Goal: Book appointment/travel/reservation

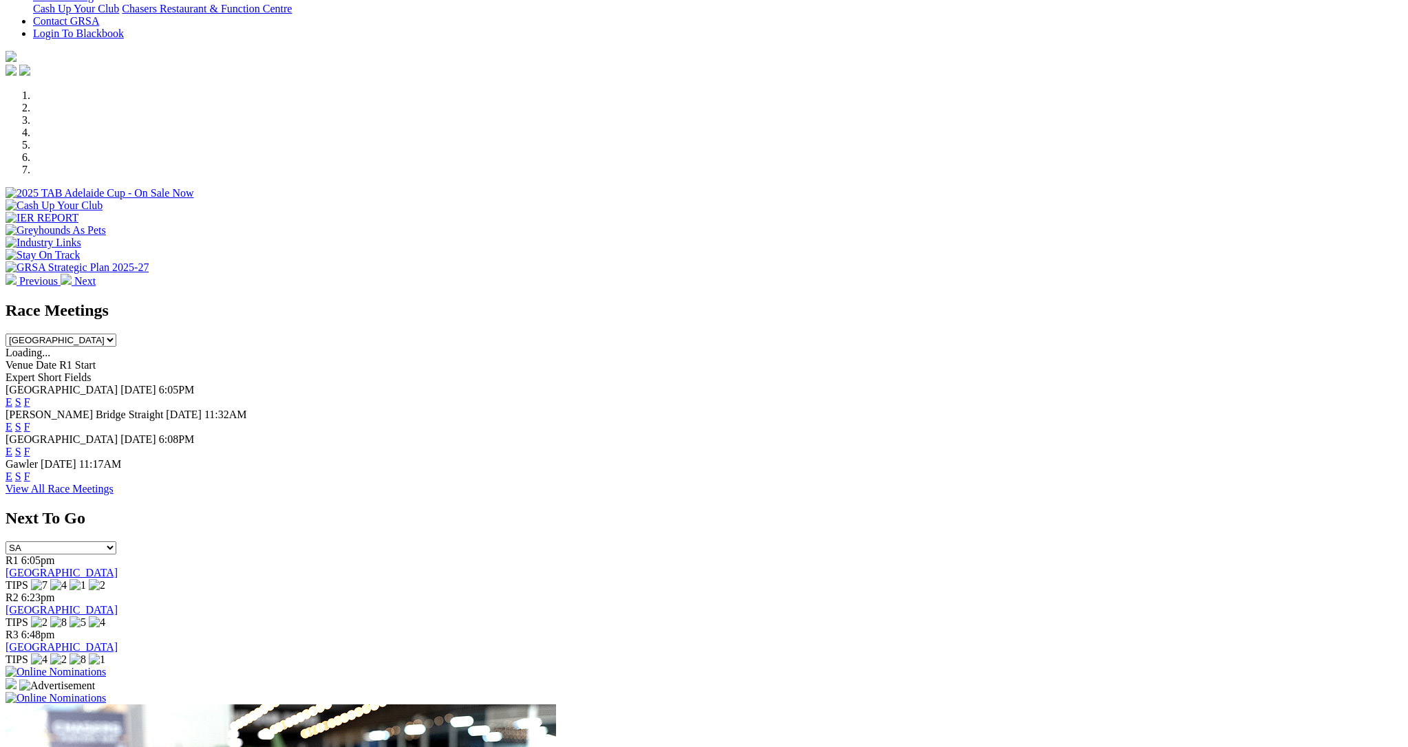
scroll to position [361, 0]
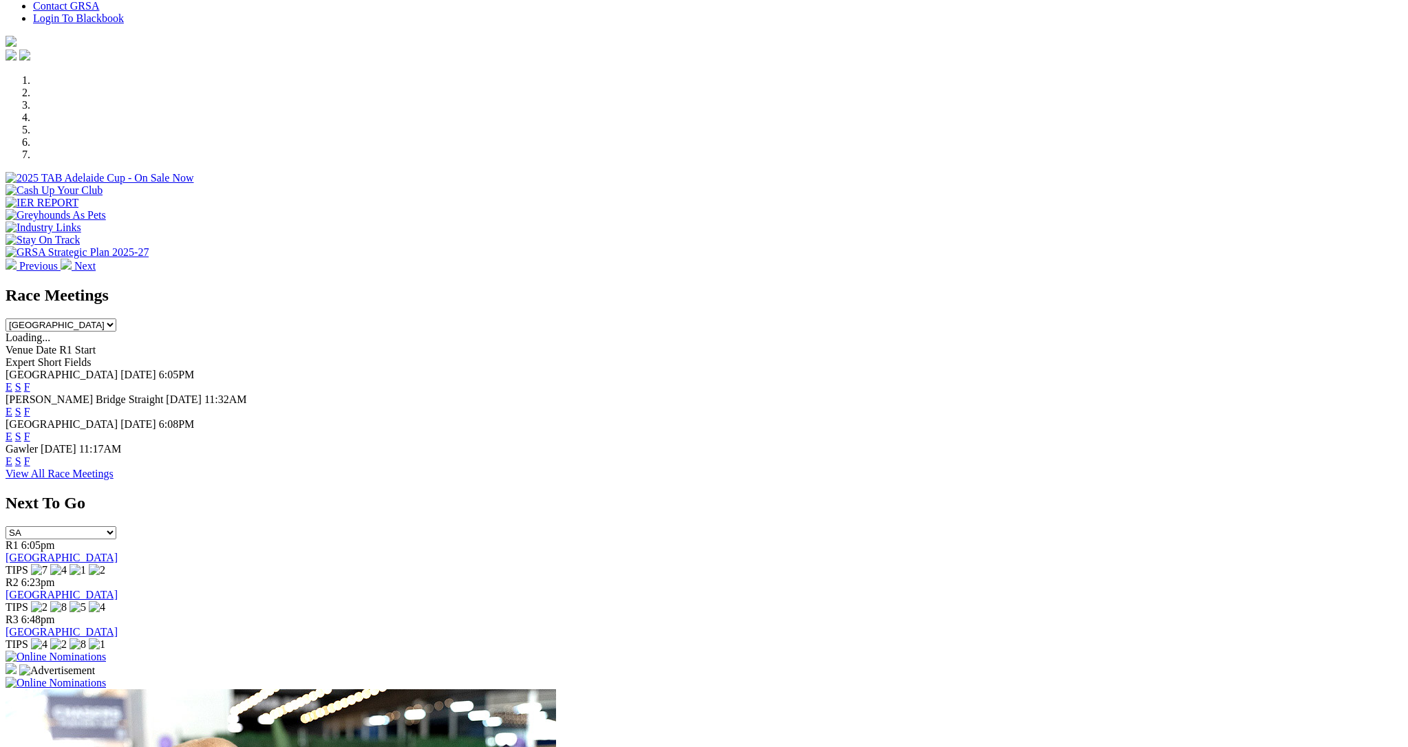
click at [106, 651] on img at bounding box center [56, 657] width 100 height 12
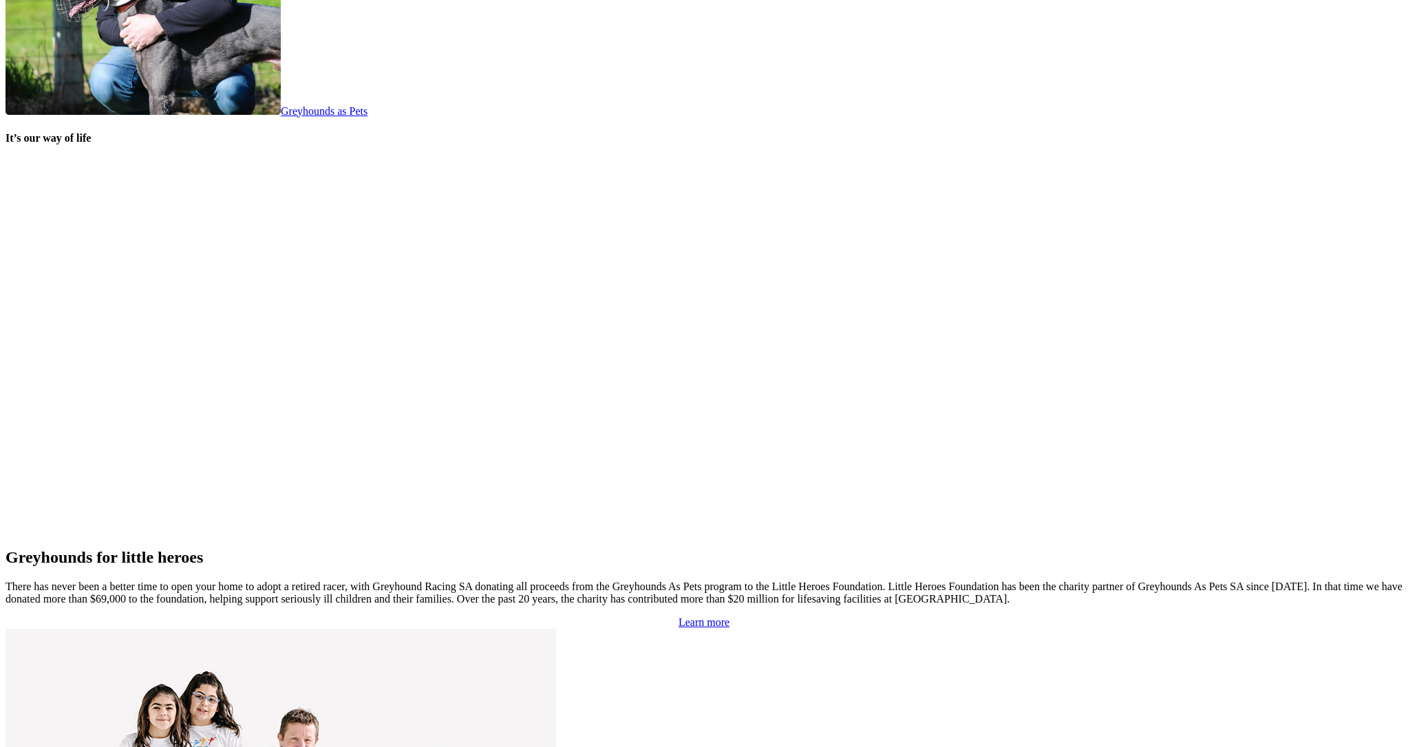
scroll to position [2713, 0]
